Goal: Find specific page/section: Find specific page/section

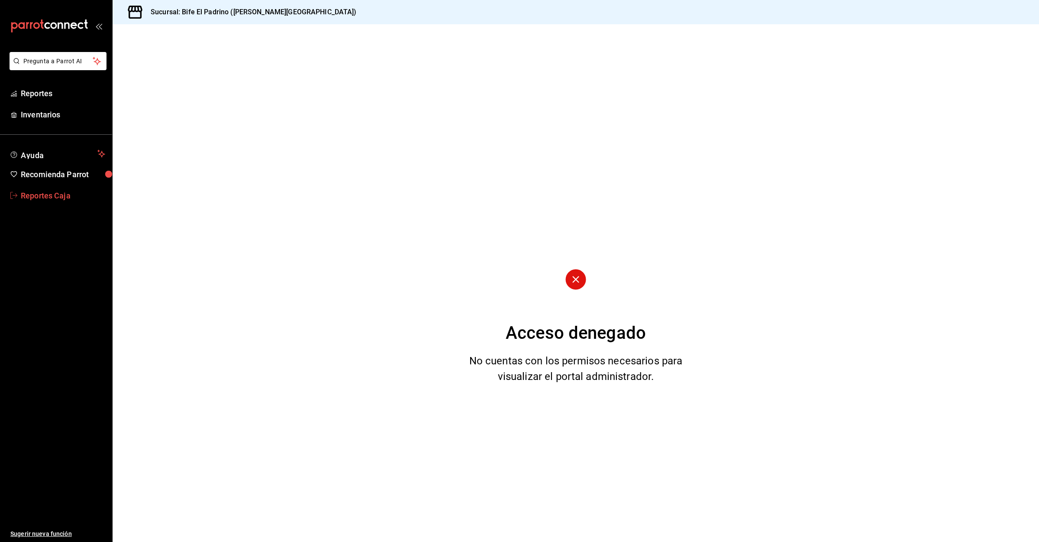
click at [33, 200] on span "Reportes Caja" at bounding box center [63, 196] width 84 height 12
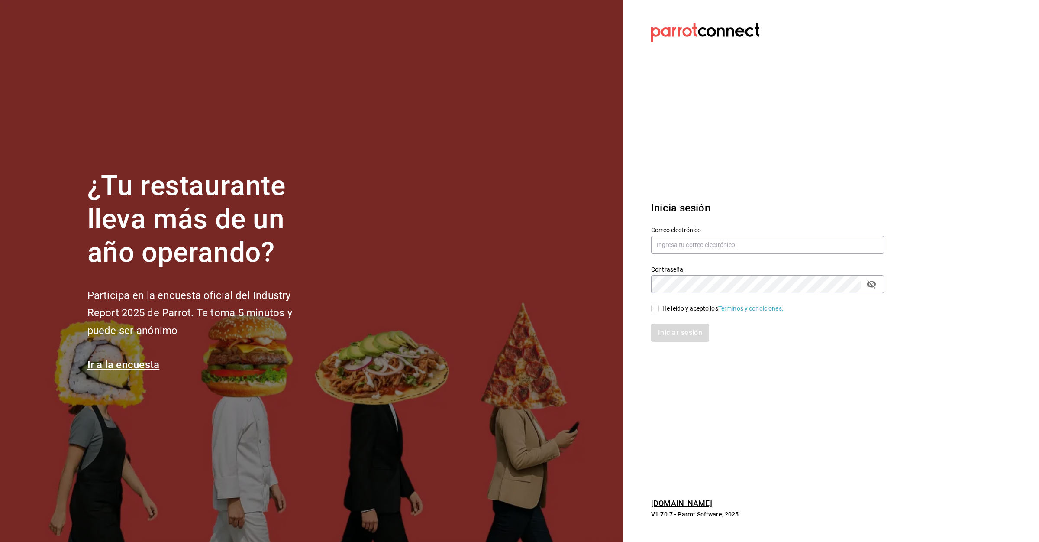
click at [768, 256] on div "Contraseña Contraseña" at bounding box center [762, 274] width 243 height 38
drag, startPoint x: 768, startPoint y: 251, endPoint x: 770, endPoint y: 266, distance: 15.2
click at [764, 253] on input "text" at bounding box center [767, 245] width 233 height 18
type input "[EMAIL_ADDRESS][DOMAIN_NAME]"
click at [767, 293] on div "Contraseña" at bounding box center [767, 284] width 233 height 18
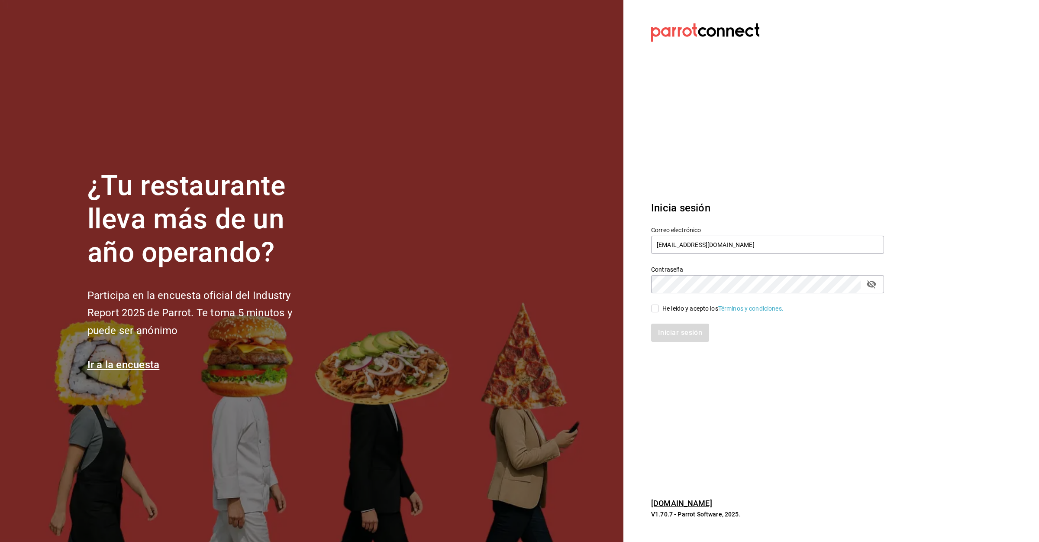
click at [679, 308] on div "He leído y acepto los Términos y condiciones." at bounding box center [723, 308] width 121 height 9
click at [659, 308] on input "He leído y acepto los Términos y condiciones." at bounding box center [655, 308] width 8 height 8
checkbox input "true"
drag, startPoint x: 672, startPoint y: 327, endPoint x: 666, endPoint y: 317, distance: 10.9
click at [670, 327] on button "Iniciar sesión" at bounding box center [680, 332] width 59 height 18
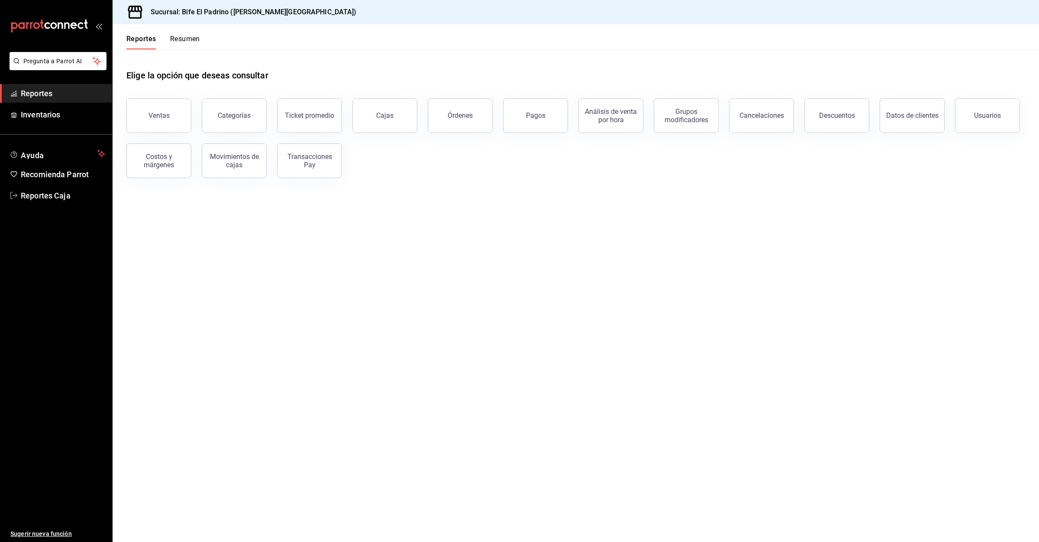
click at [196, 39] on button "Resumen" at bounding box center [185, 42] width 30 height 15
click at [170, 45] on html "Pregunta a Parrot AI Reportes Inventarios Ayuda Recomienda Parrot Reportes Caja…" at bounding box center [519, 271] width 1039 height 542
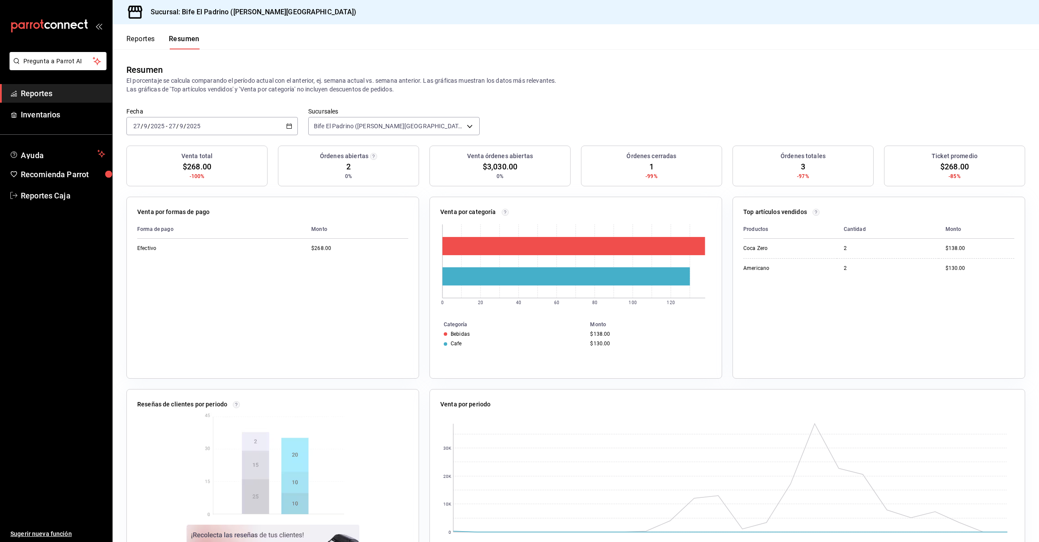
drag, startPoint x: 143, startPoint y: 32, endPoint x: 142, endPoint y: 20, distance: 11.7
click at [143, 34] on div "Reportes Resumen" at bounding box center [156, 36] width 87 height 25
drag, startPoint x: 152, startPoint y: 36, endPoint x: 154, endPoint y: 55, distance: 18.3
click at [154, 55] on div "Reportes Resumen Resumen El porcentaje se calcula comparando el período actual …" at bounding box center [576, 282] width 927 height 517
click at [152, 45] on button "Reportes" at bounding box center [140, 42] width 29 height 15
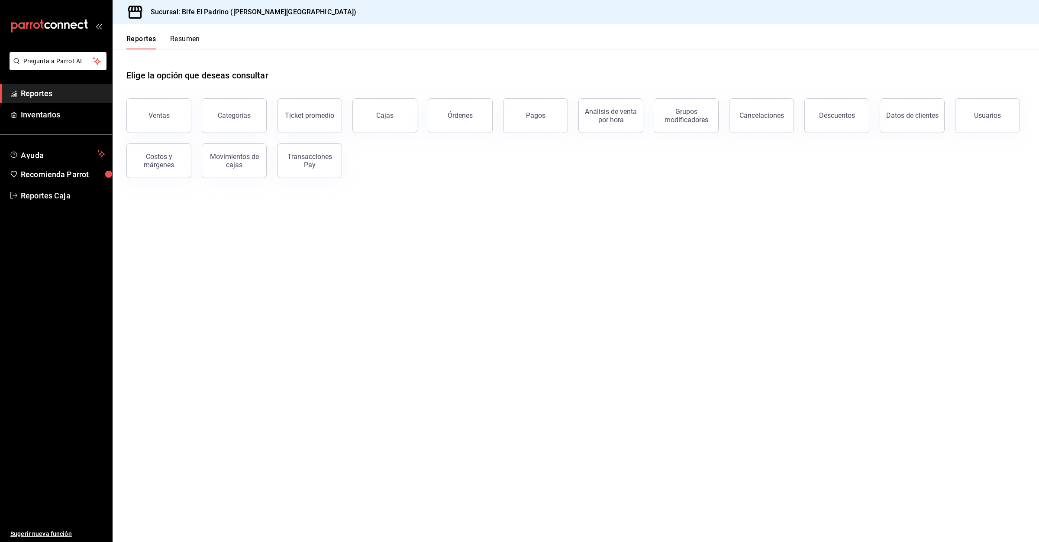
click at [190, 42] on button "Resumen" at bounding box center [185, 42] width 30 height 15
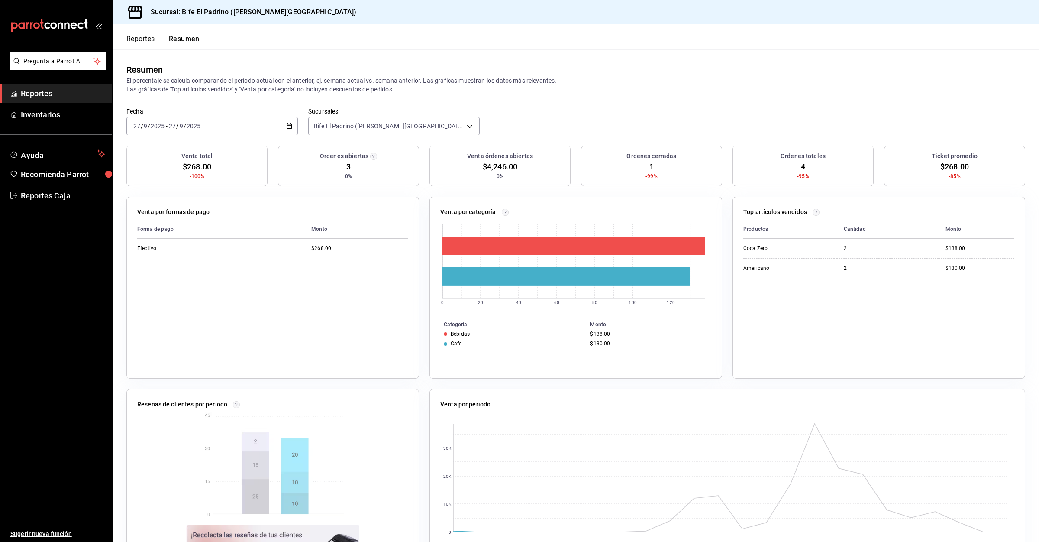
click at [145, 47] on button "Reportes" at bounding box center [140, 42] width 29 height 15
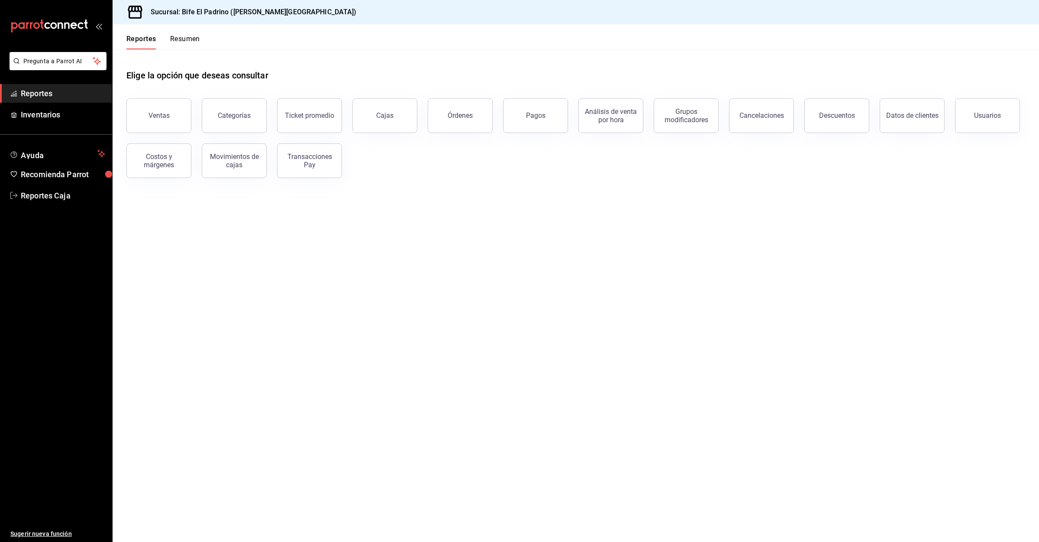
click at [177, 41] on button "Resumen" at bounding box center [185, 42] width 30 height 15
